Goal: Task Accomplishment & Management: Manage account settings

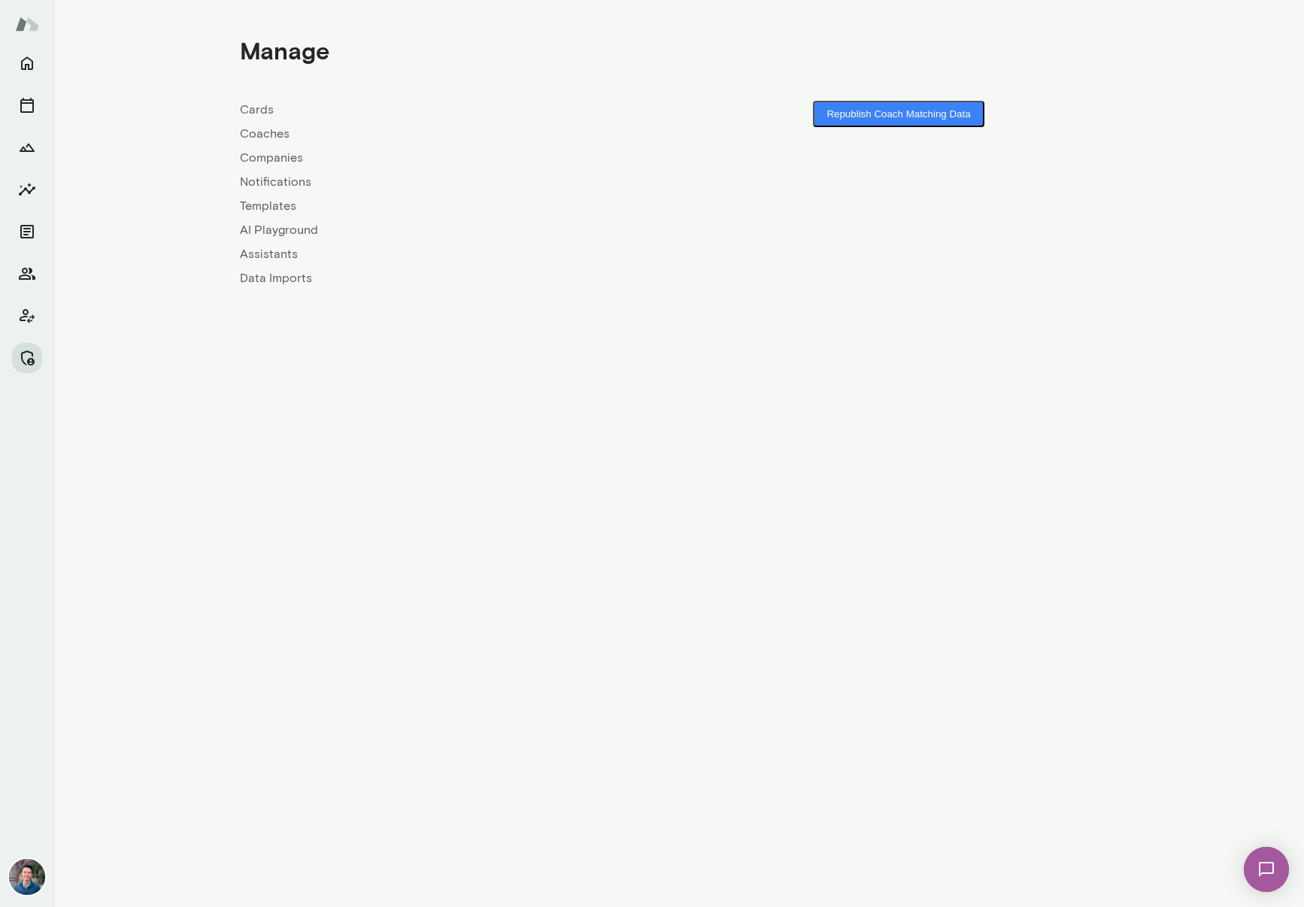
click at [287, 156] on link "Companies" at bounding box center [459, 158] width 439 height 18
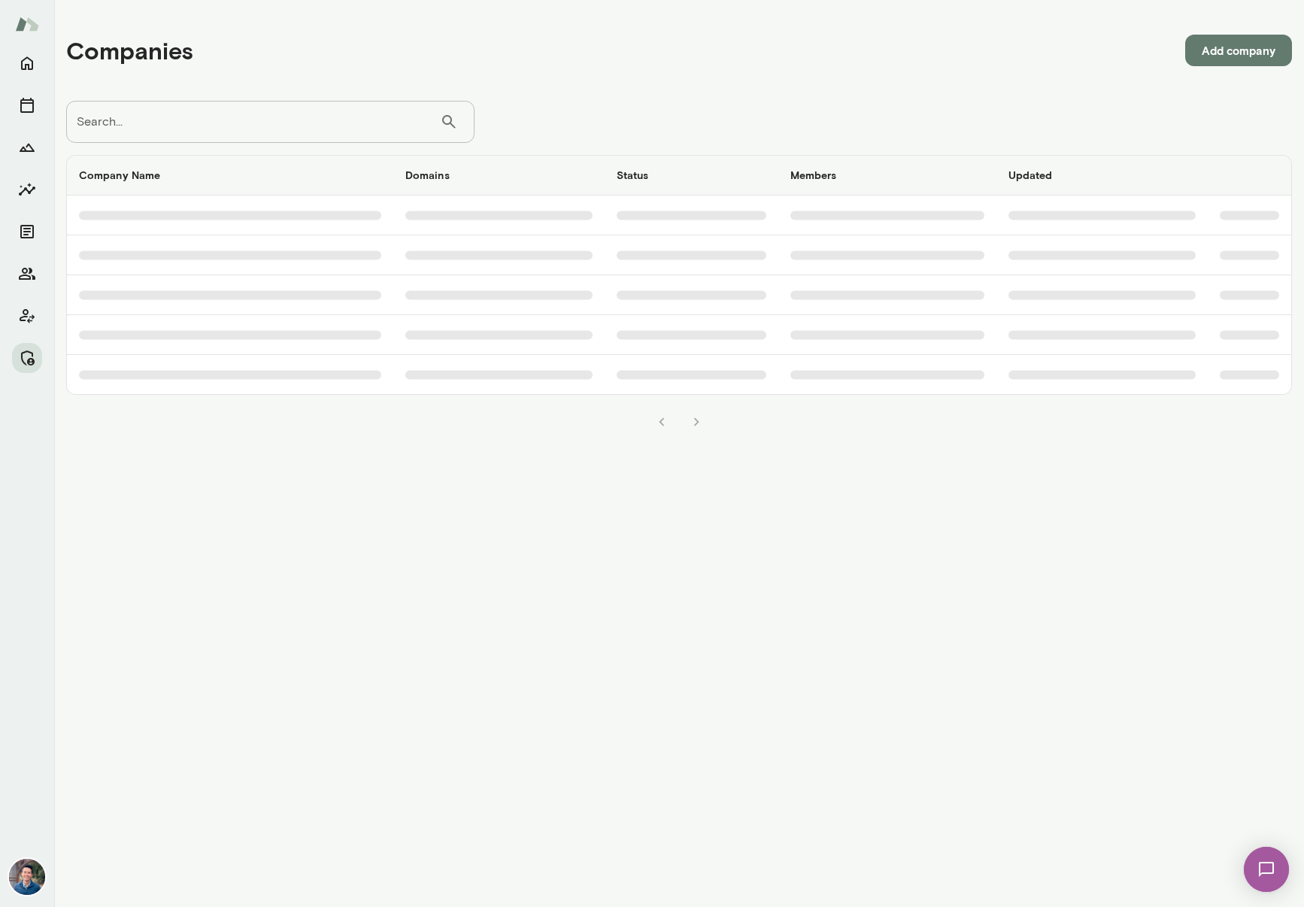
click at [248, 124] on input "Search..." at bounding box center [253, 122] width 374 height 42
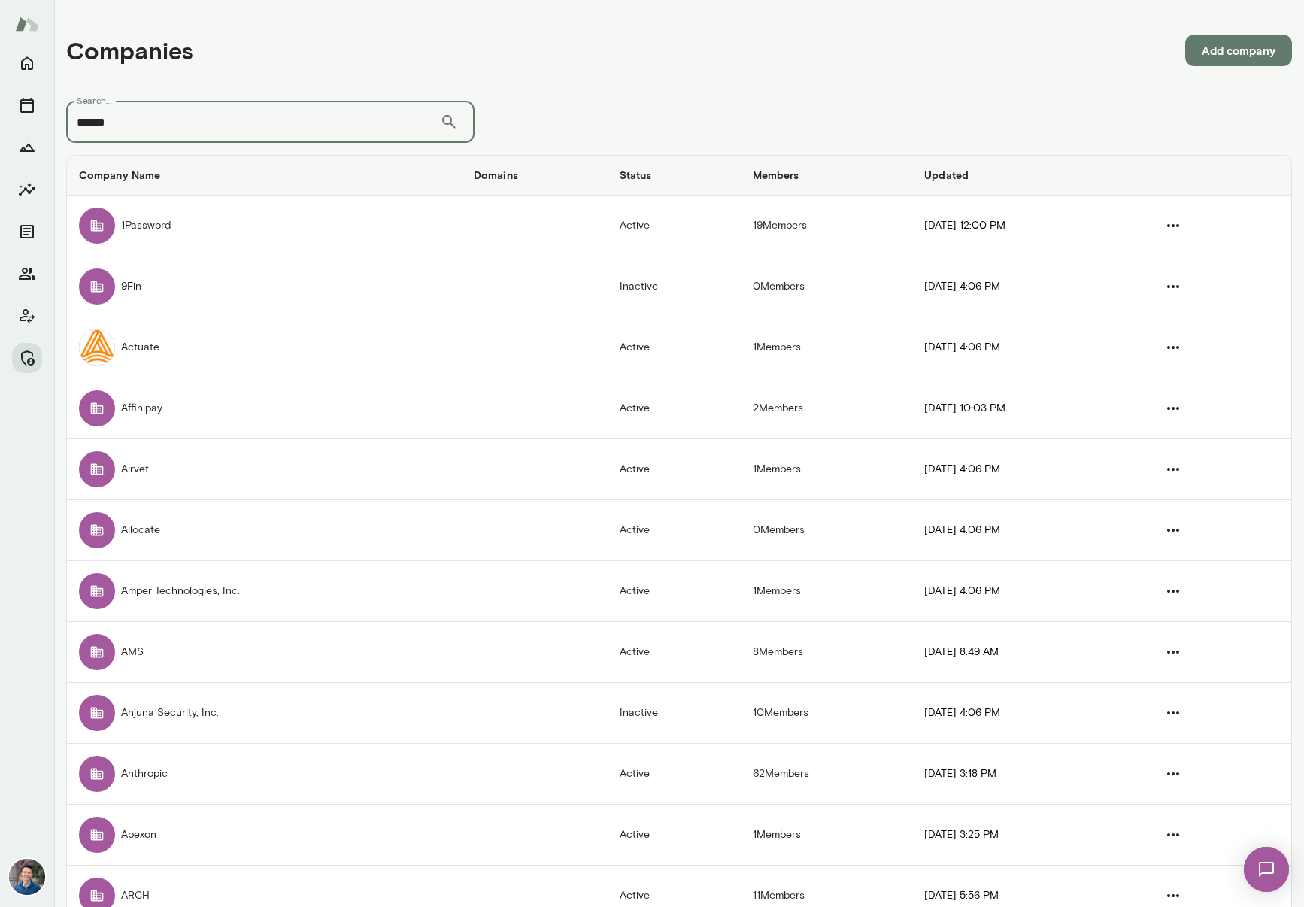
type input "******"
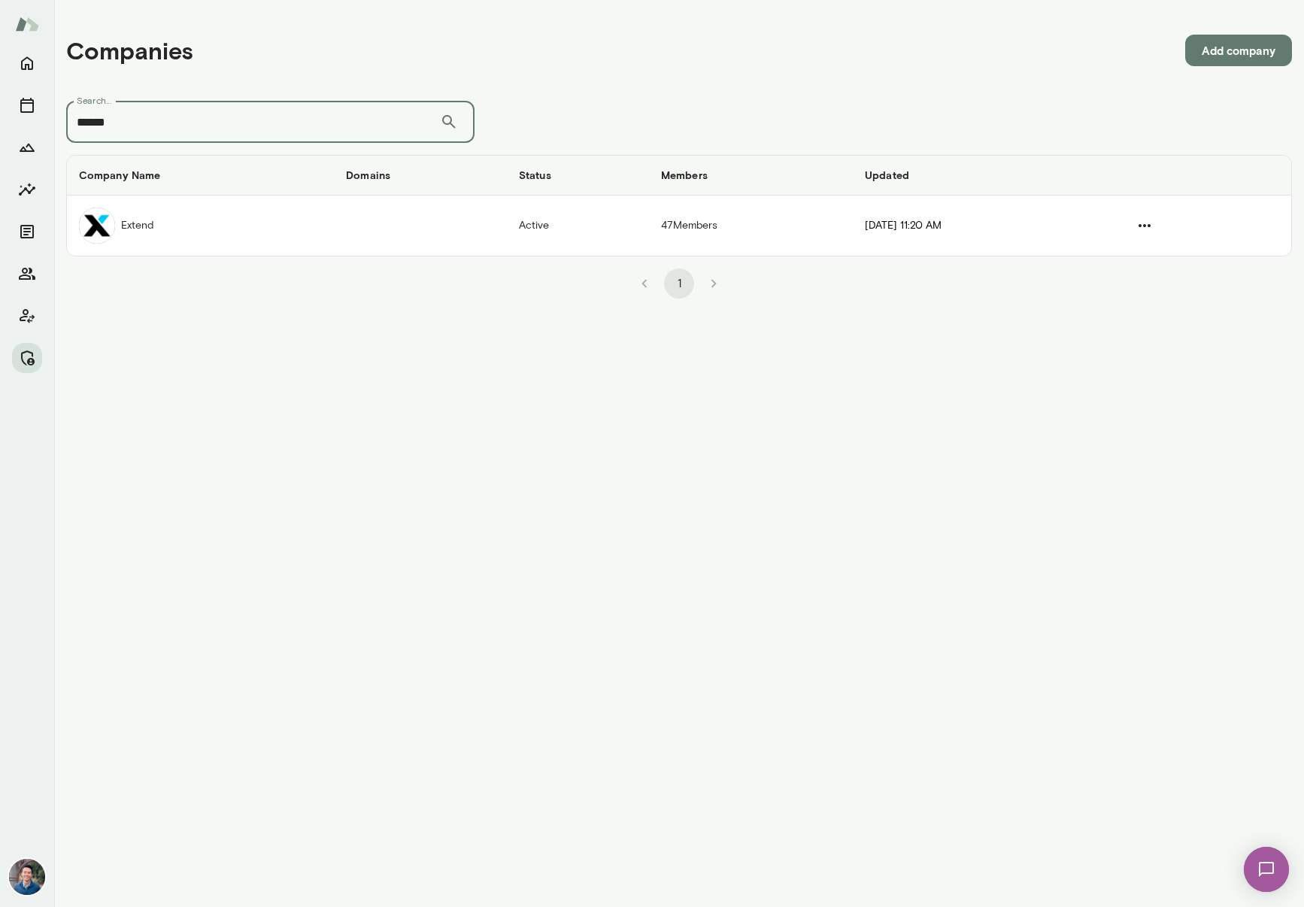
click at [225, 232] on td "Extend" at bounding box center [200, 226] width 267 height 60
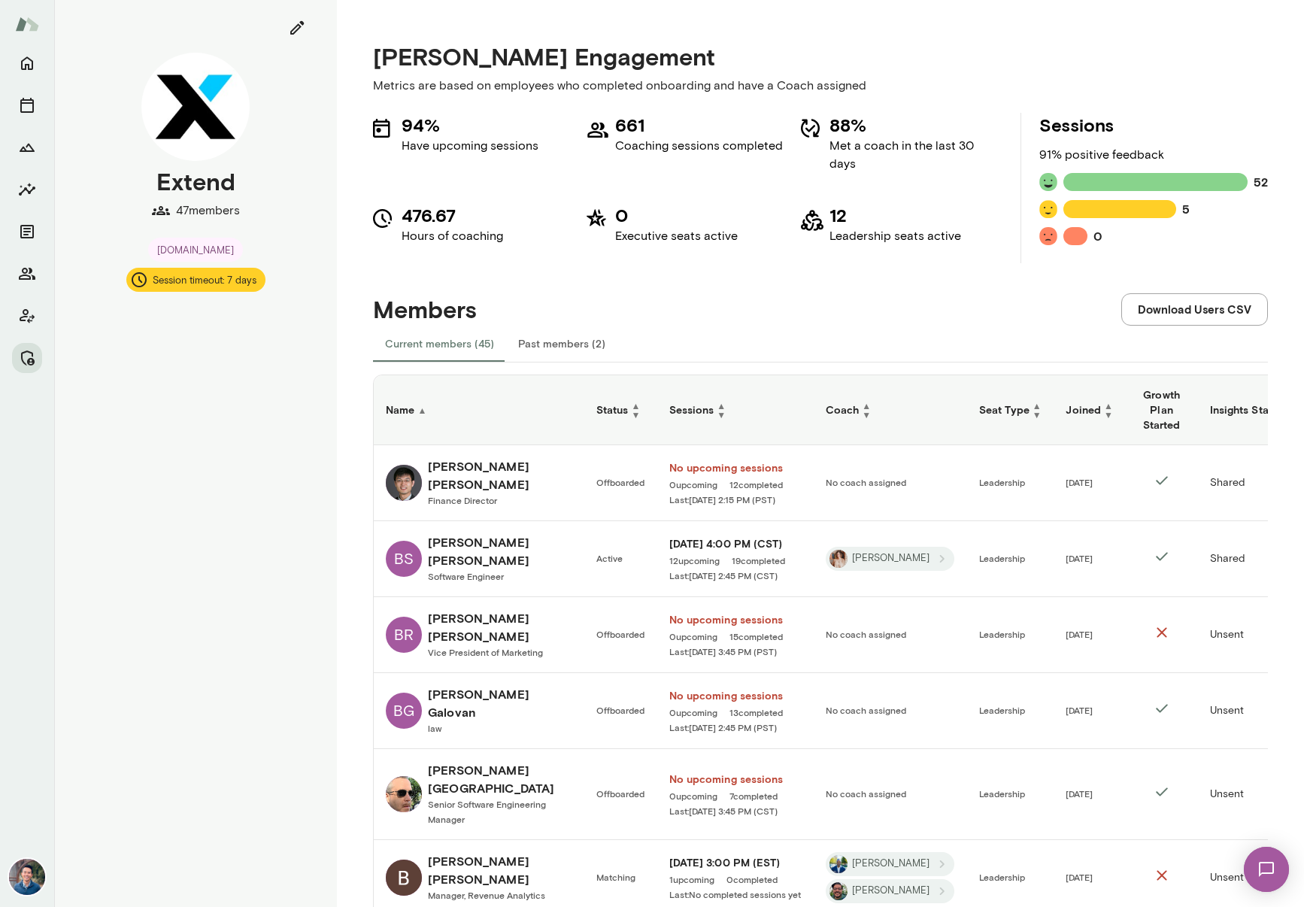
click at [436, 612] on h6 "Beth Ruggiero" at bounding box center [500, 627] width 144 height 36
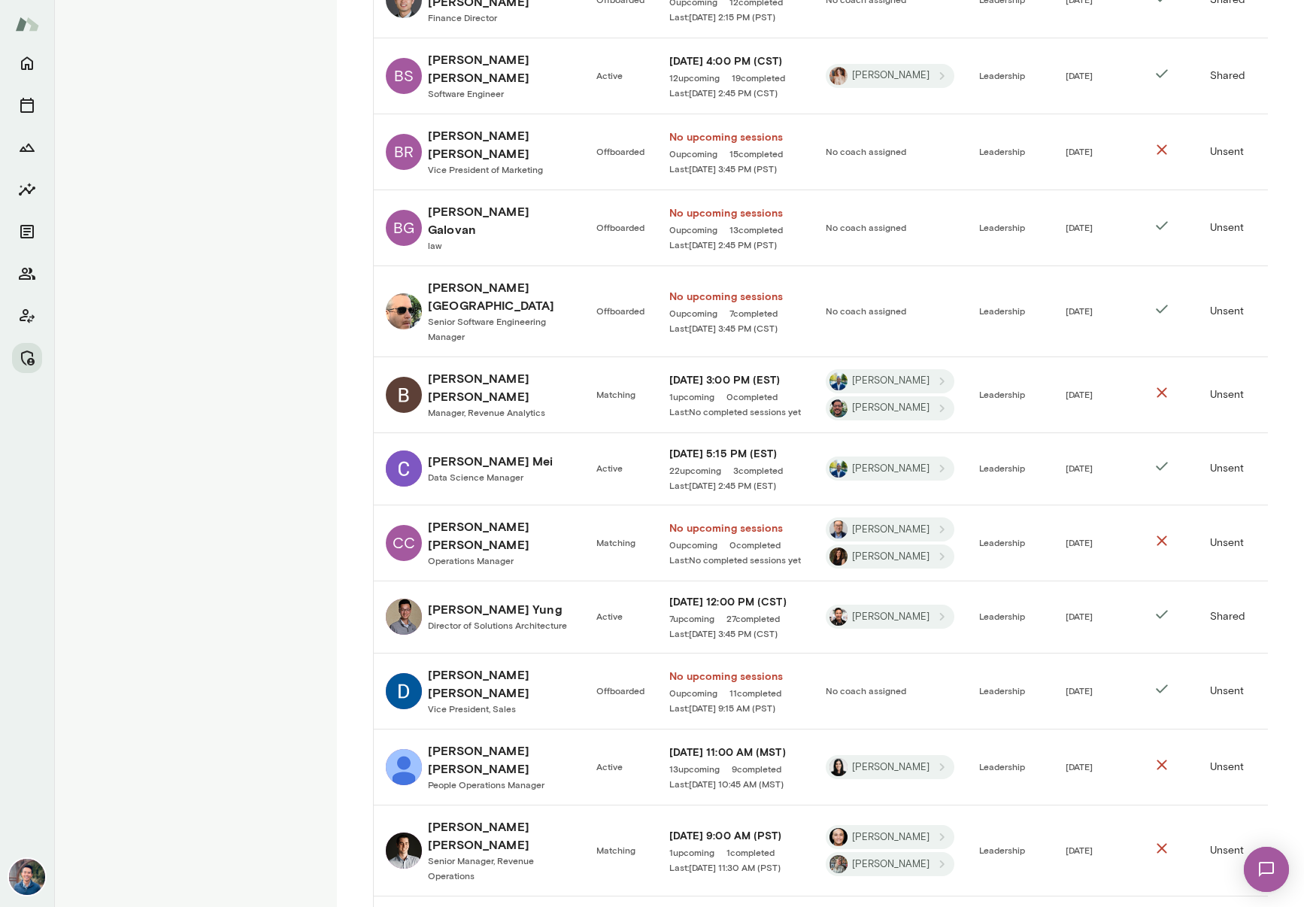
scroll to position [487, 0]
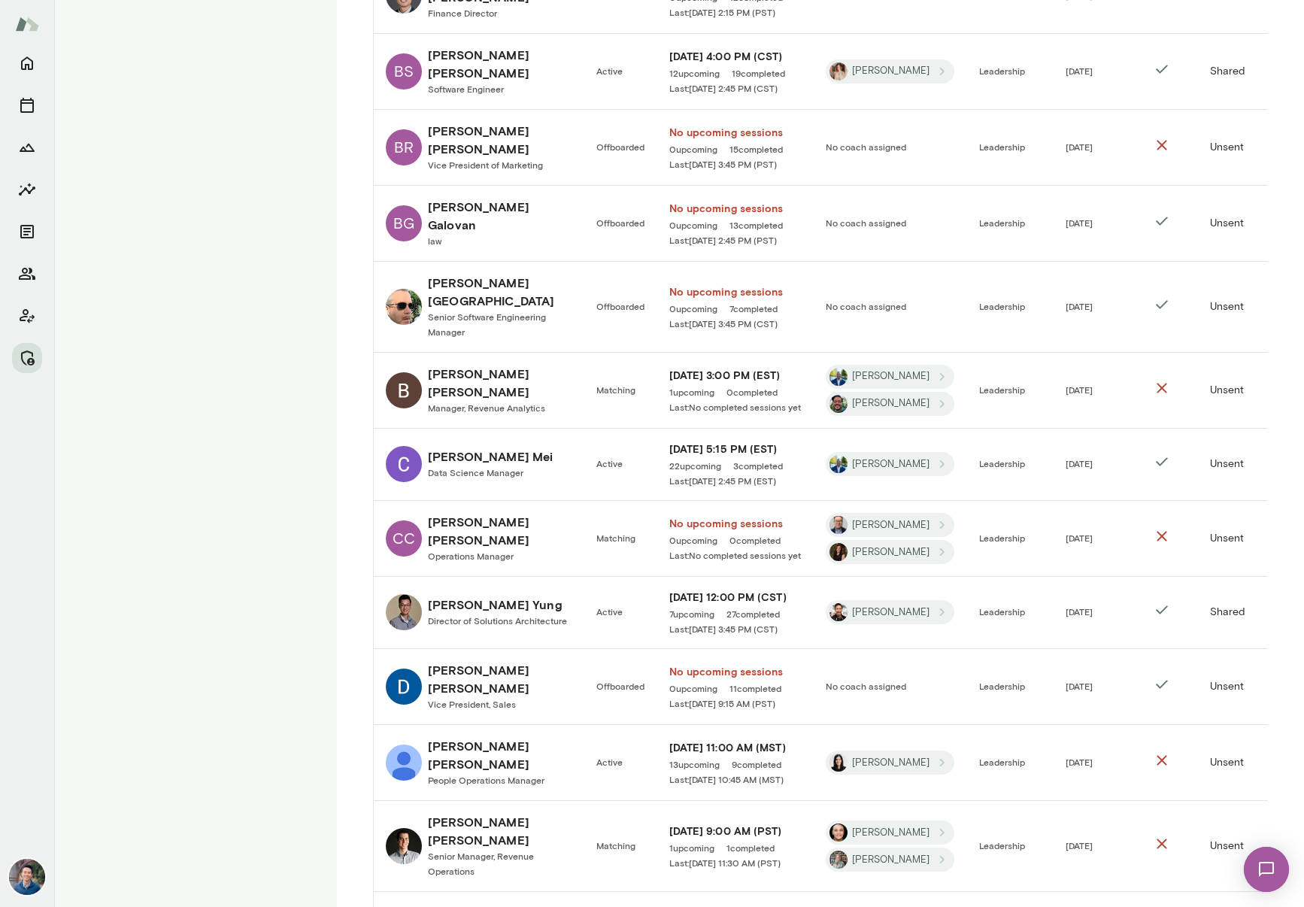
click at [481, 311] on span "Senior Software Engineering Manager" at bounding box center [487, 324] width 118 height 26
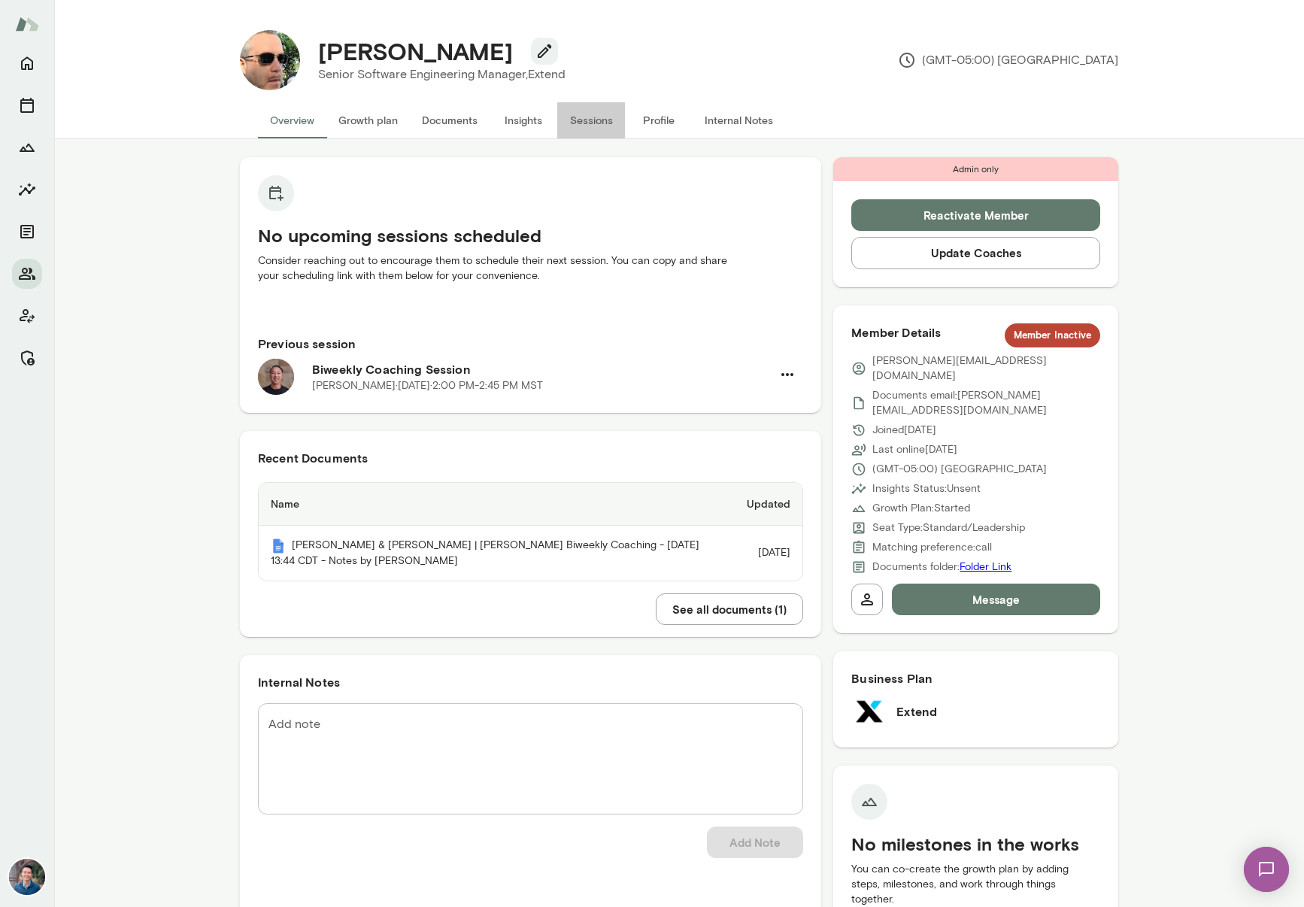
click at [591, 126] on button "Sessions" at bounding box center [591, 120] width 68 height 36
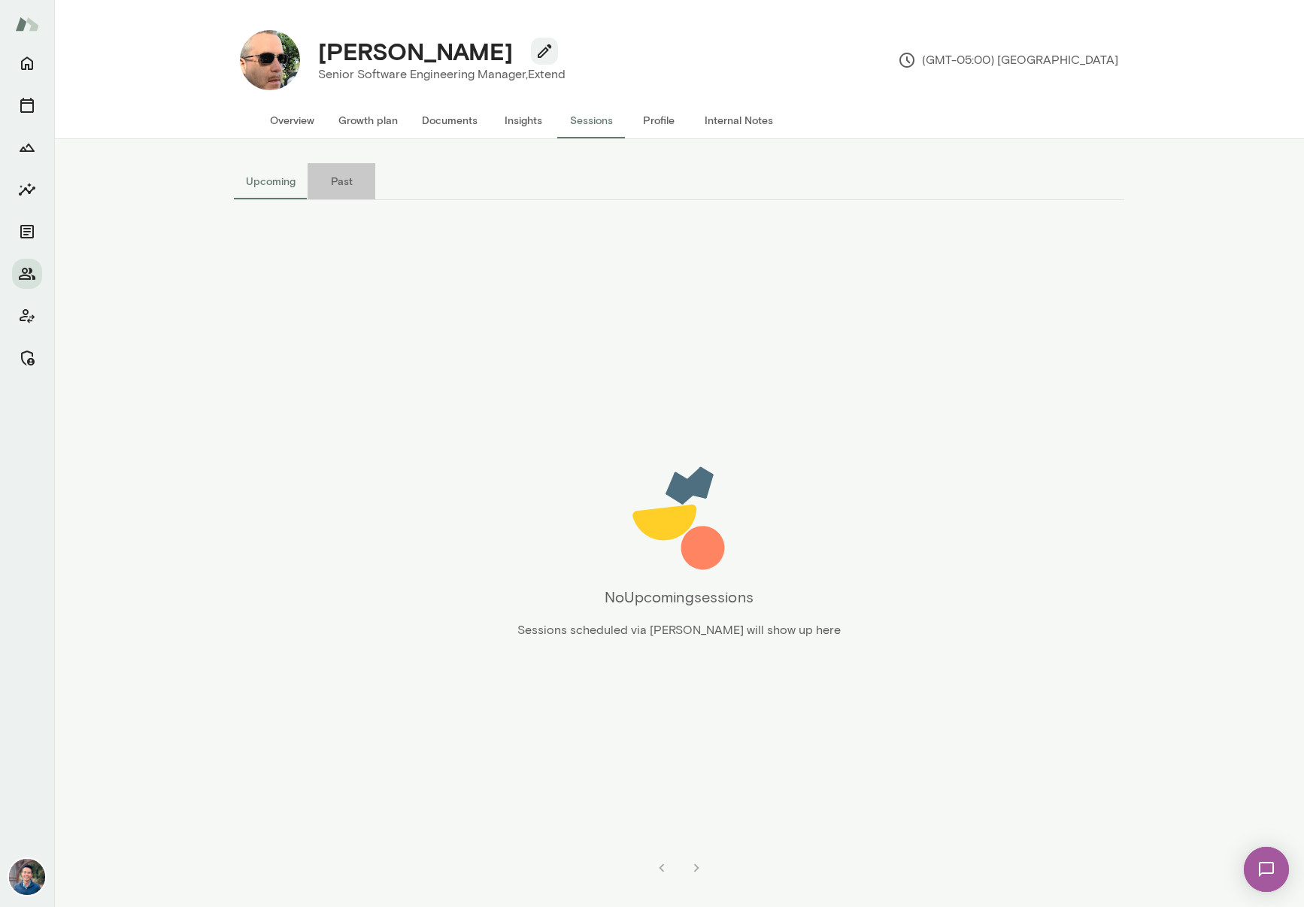
click at [347, 182] on button "Past" at bounding box center [342, 181] width 68 height 36
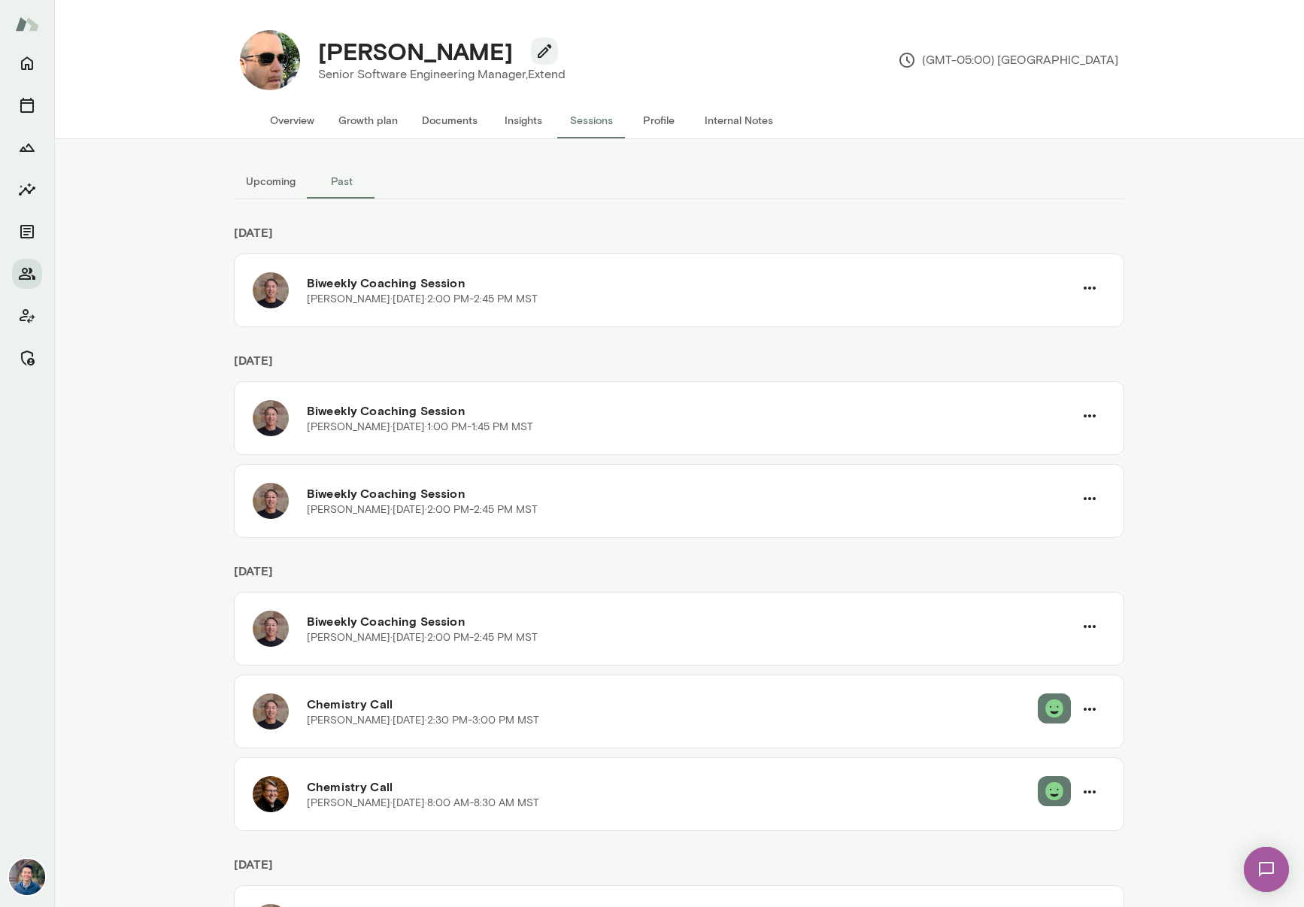
click at [294, 119] on button "Overview" at bounding box center [292, 120] width 68 height 36
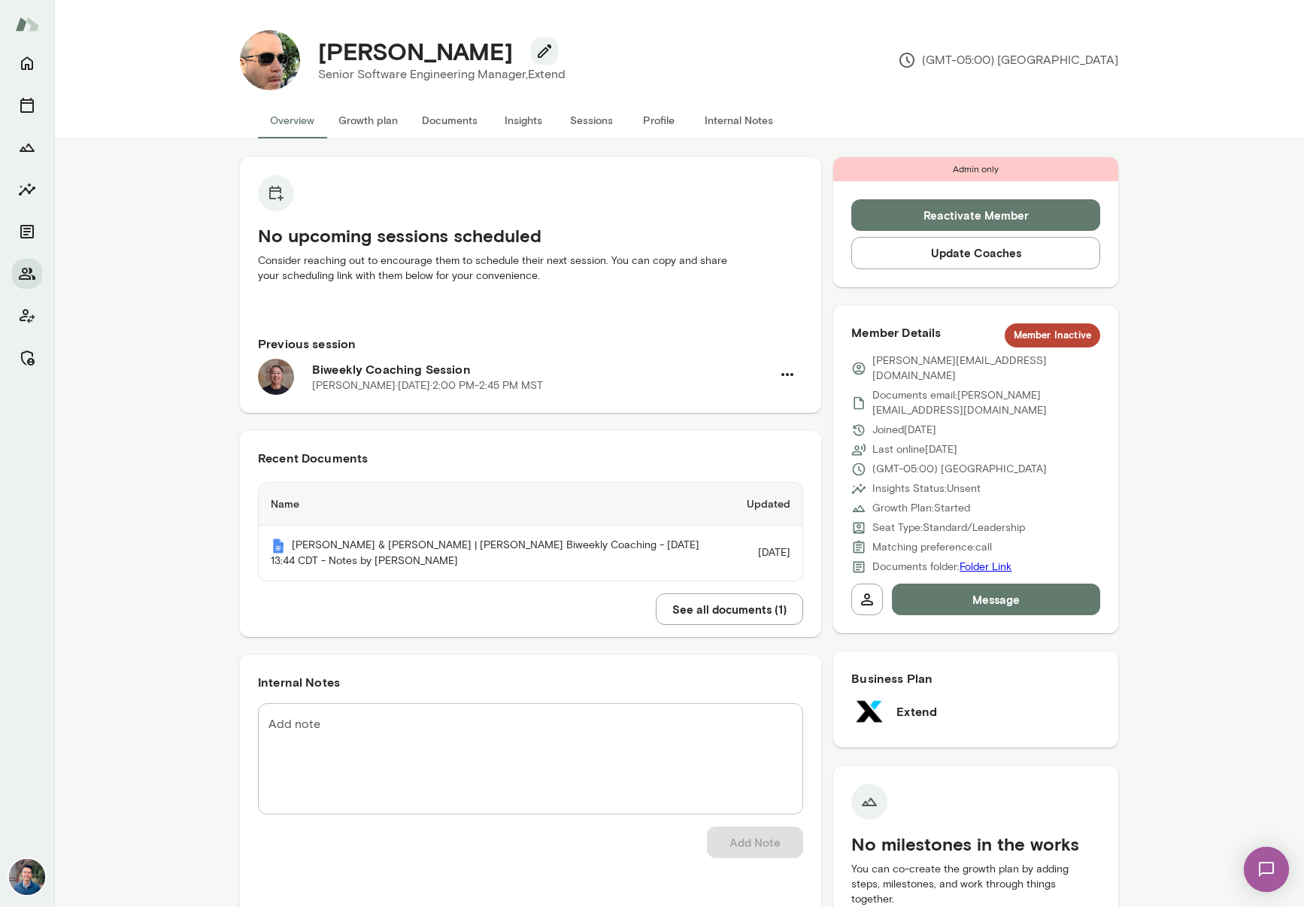
click at [900, 363] on p "[PERSON_NAME][EMAIL_ADDRESS][DOMAIN_NAME]" at bounding box center [987, 369] width 228 height 30
copy div "[PERSON_NAME][EMAIL_ADDRESS][DOMAIN_NAME]"
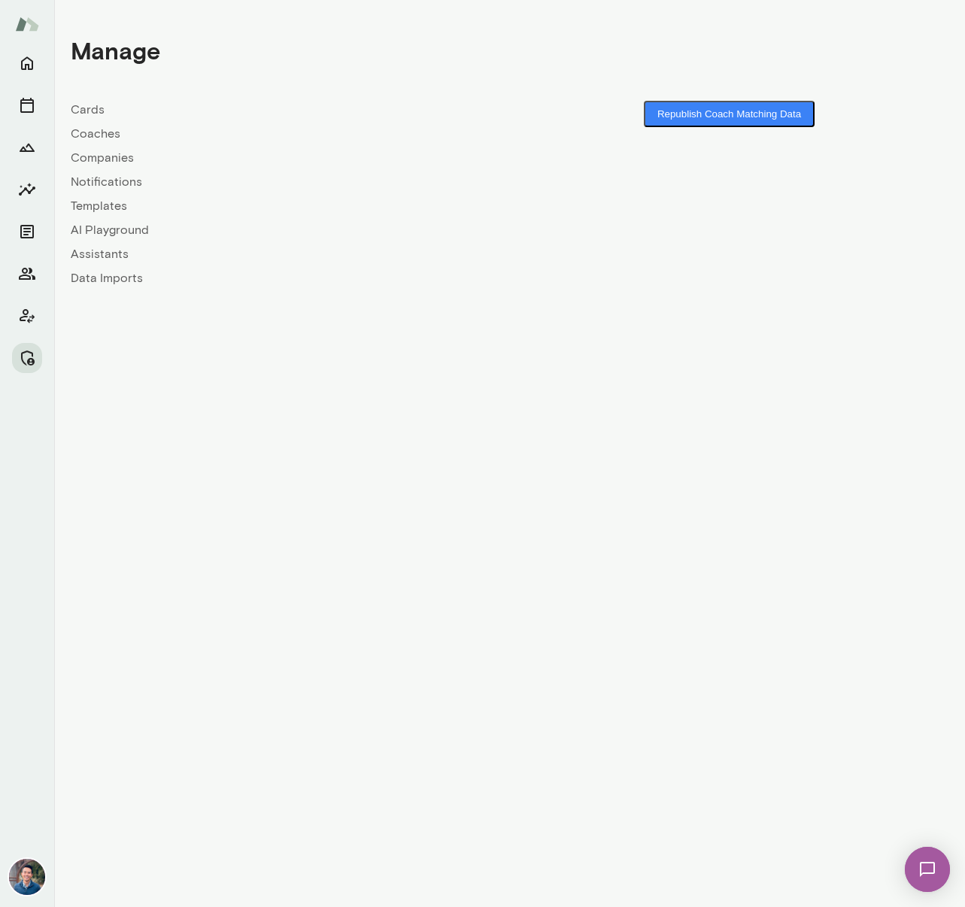
click at [121, 159] on link "Companies" at bounding box center [290, 158] width 439 height 18
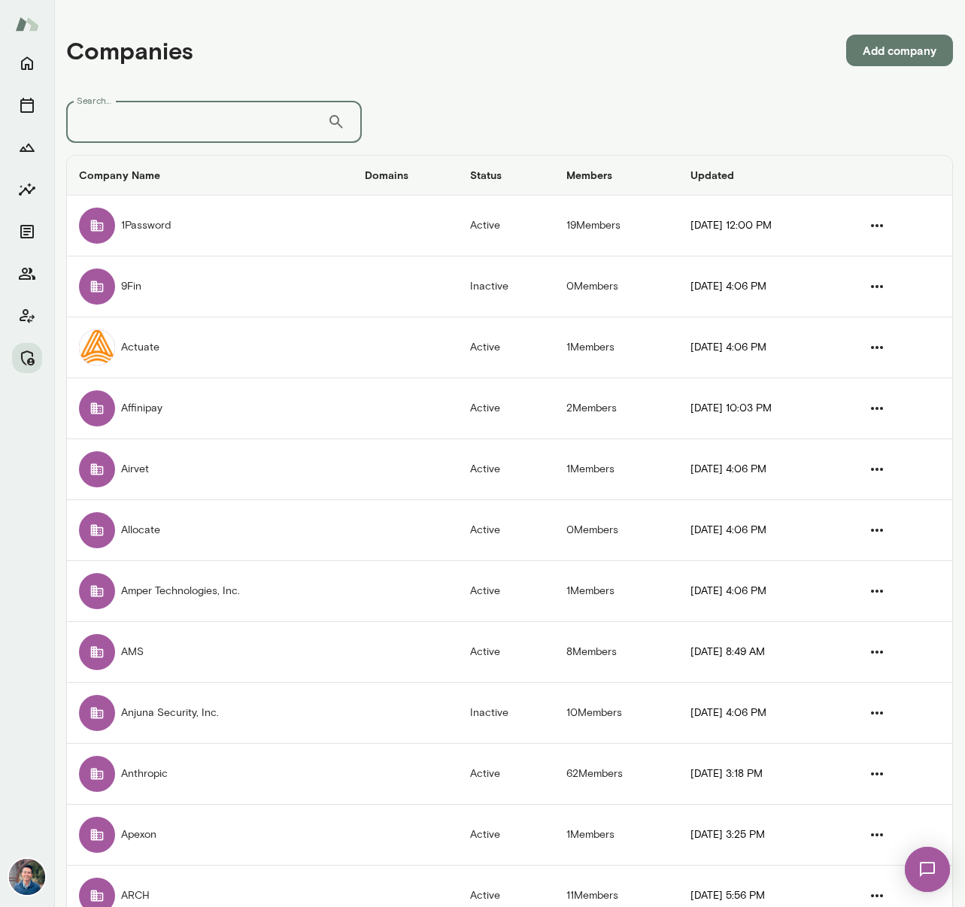
click at [115, 127] on input "Search..." at bounding box center [196, 122] width 261 height 42
type input "*******"
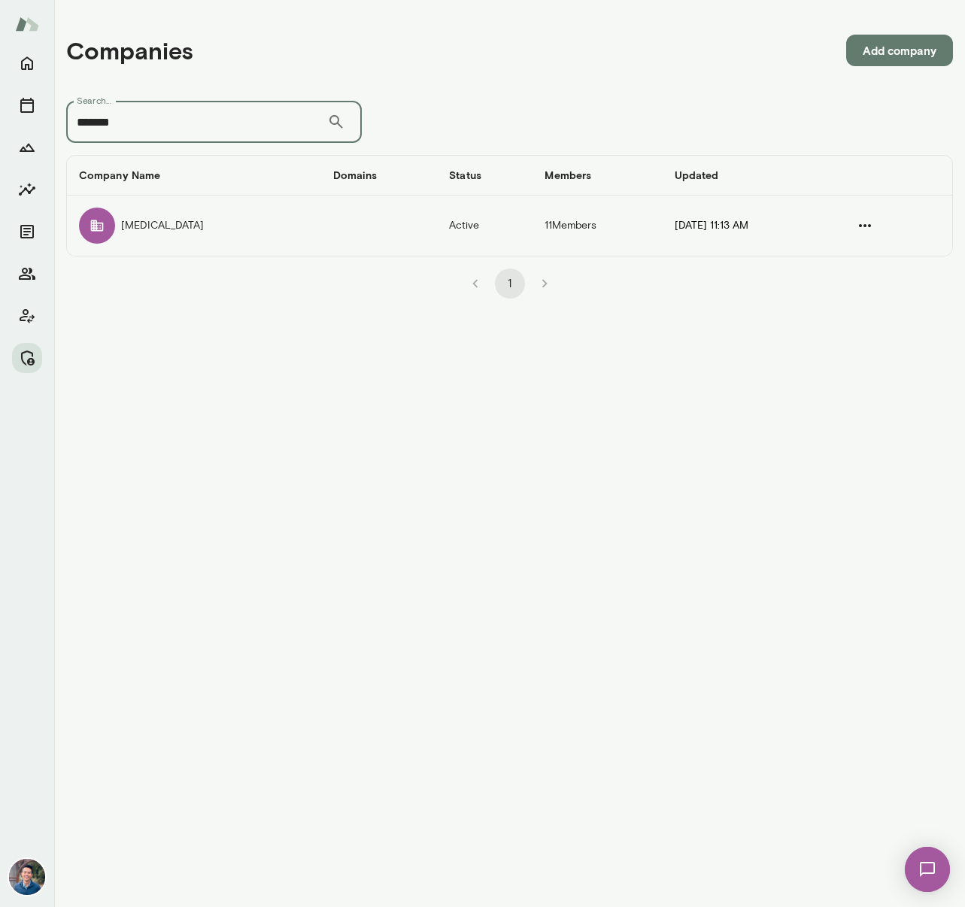
click at [321, 251] on td "companies table" at bounding box center [379, 226] width 117 height 60
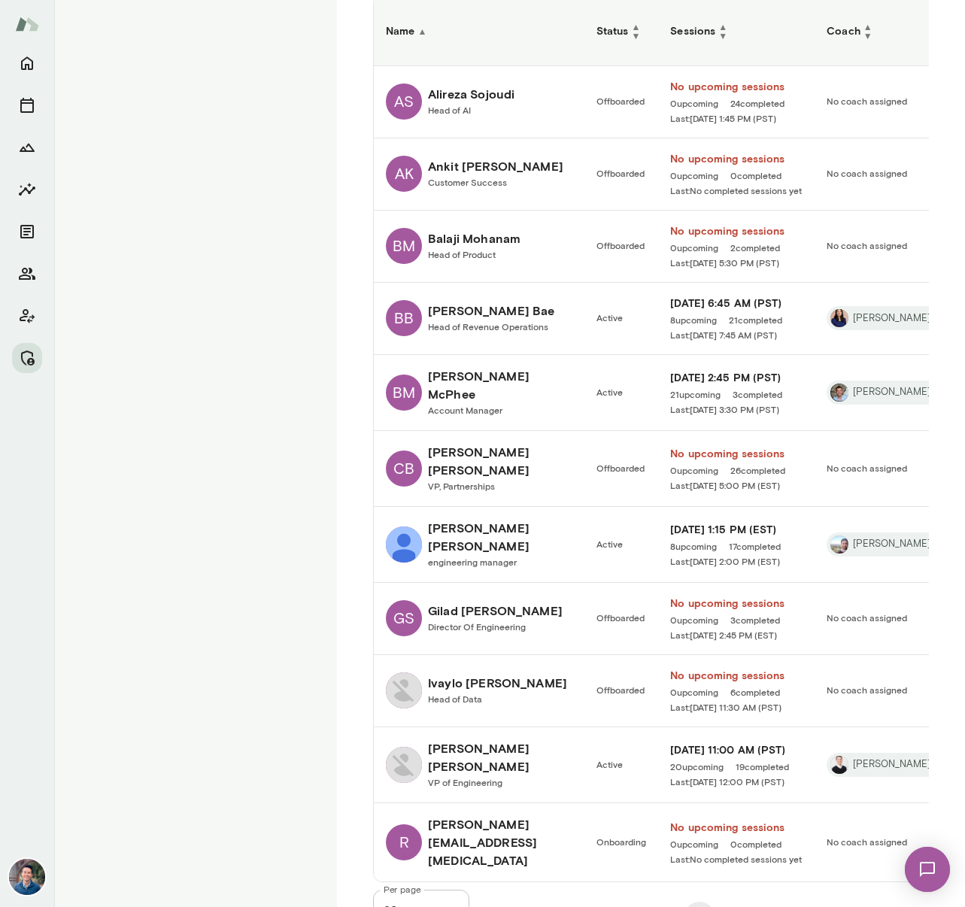
scroll to position [430, 0]
